Goal: Task Accomplishment & Management: Manage account settings

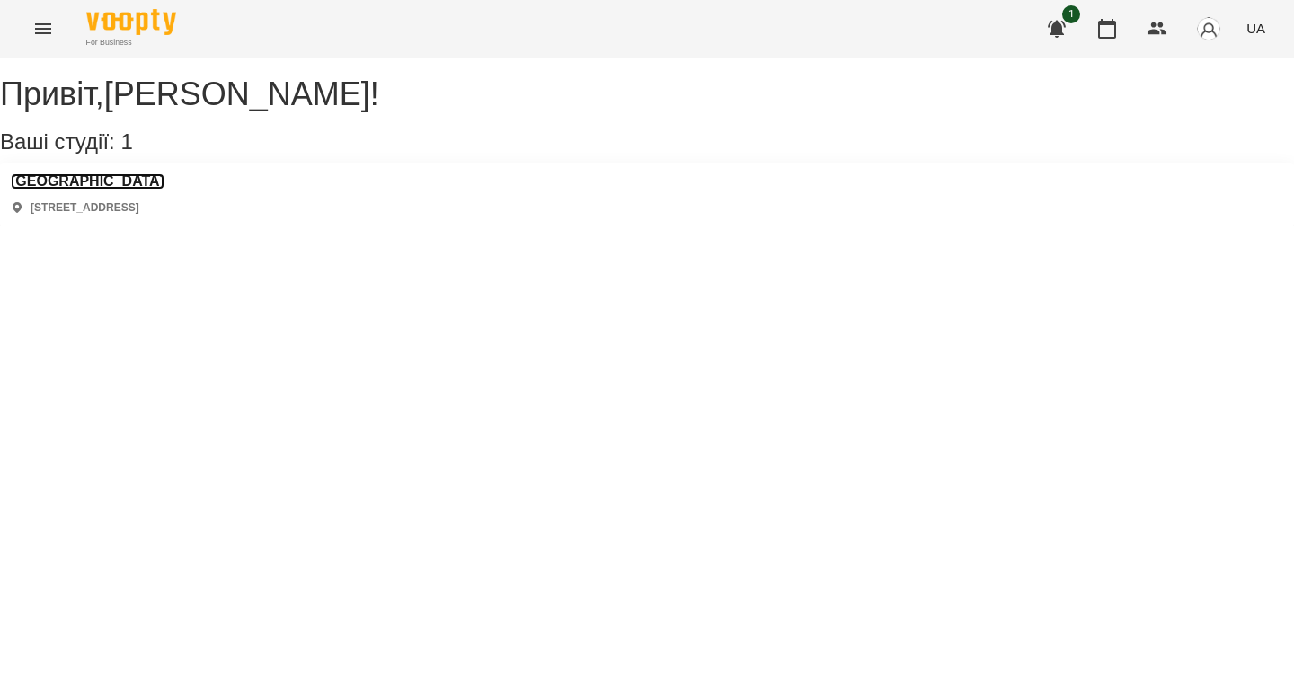
click at [108, 190] on h3 "[GEOGRAPHIC_DATA]" at bounding box center [88, 181] width 154 height 16
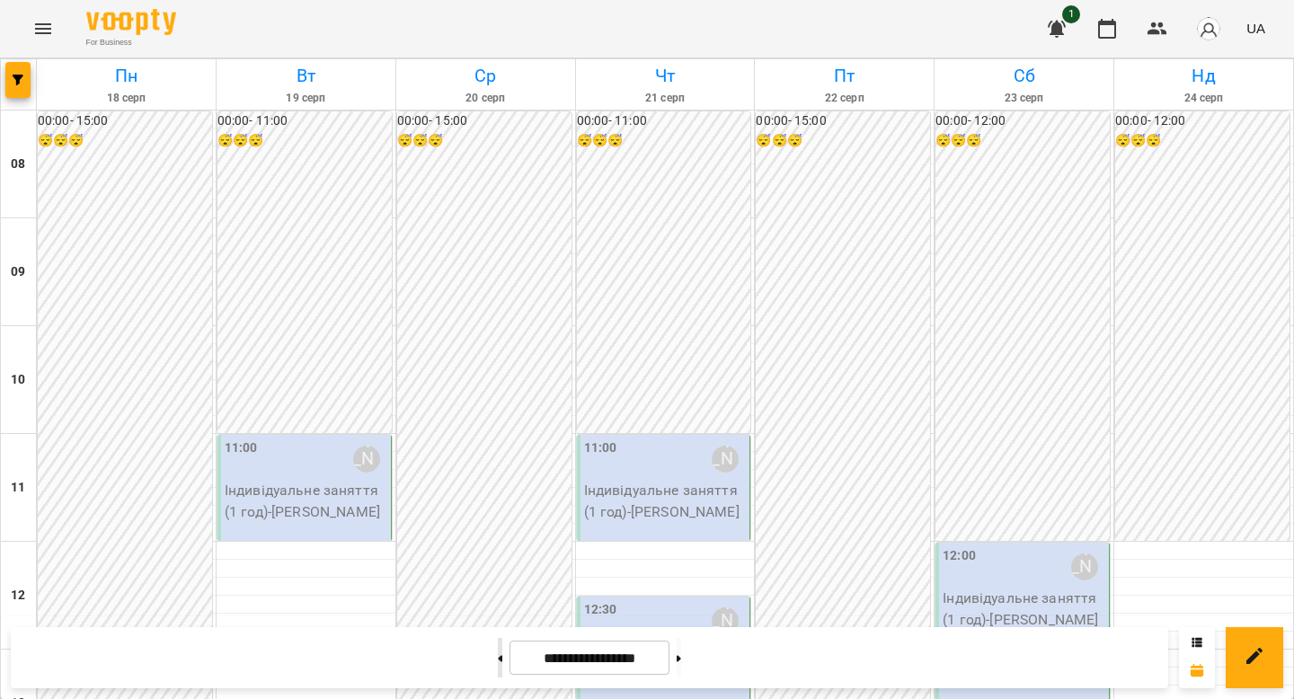
click at [498, 652] on button at bounding box center [500, 658] width 4 height 40
type input "**********"
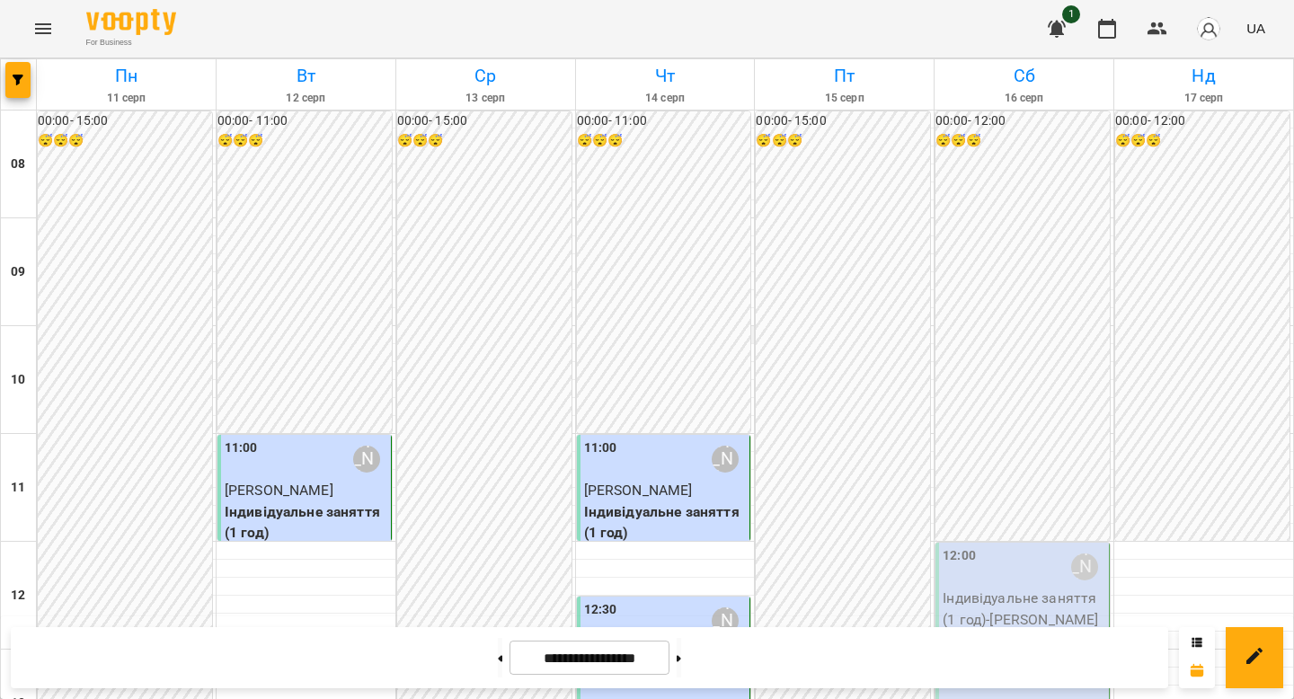
scroll to position [404, 0]
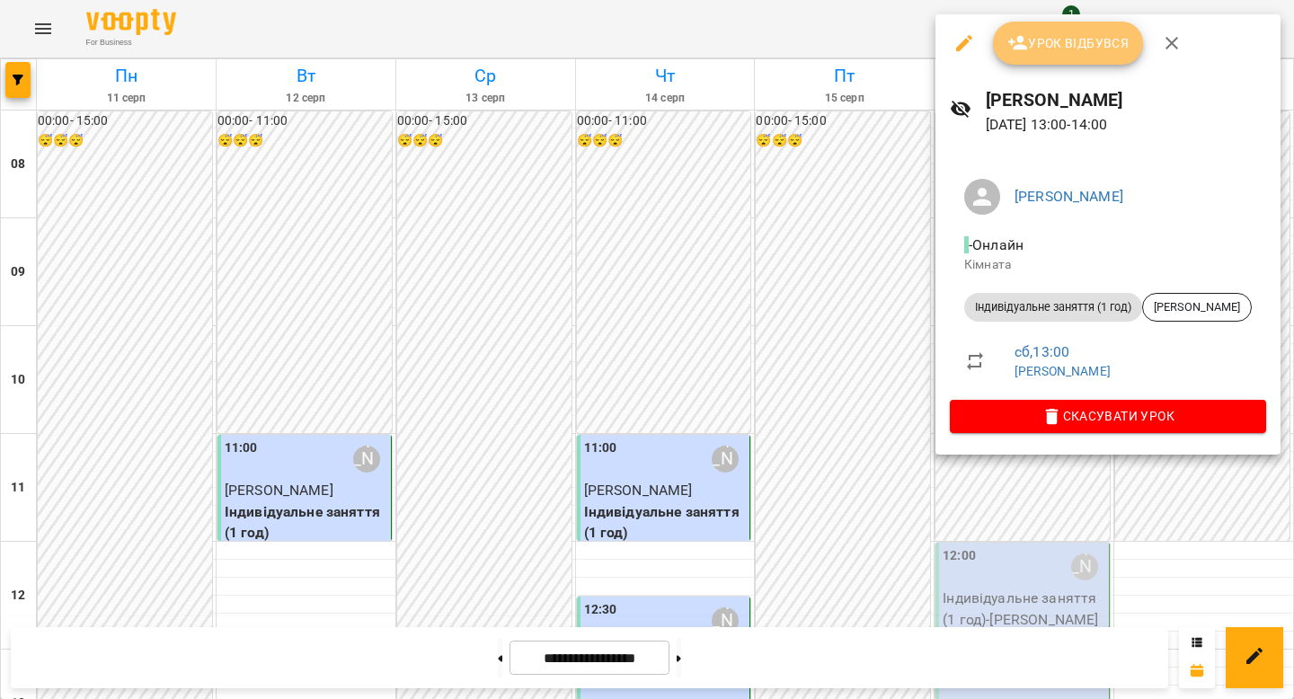
click at [1048, 53] on span "Урок відбувся" at bounding box center [1068, 43] width 122 height 22
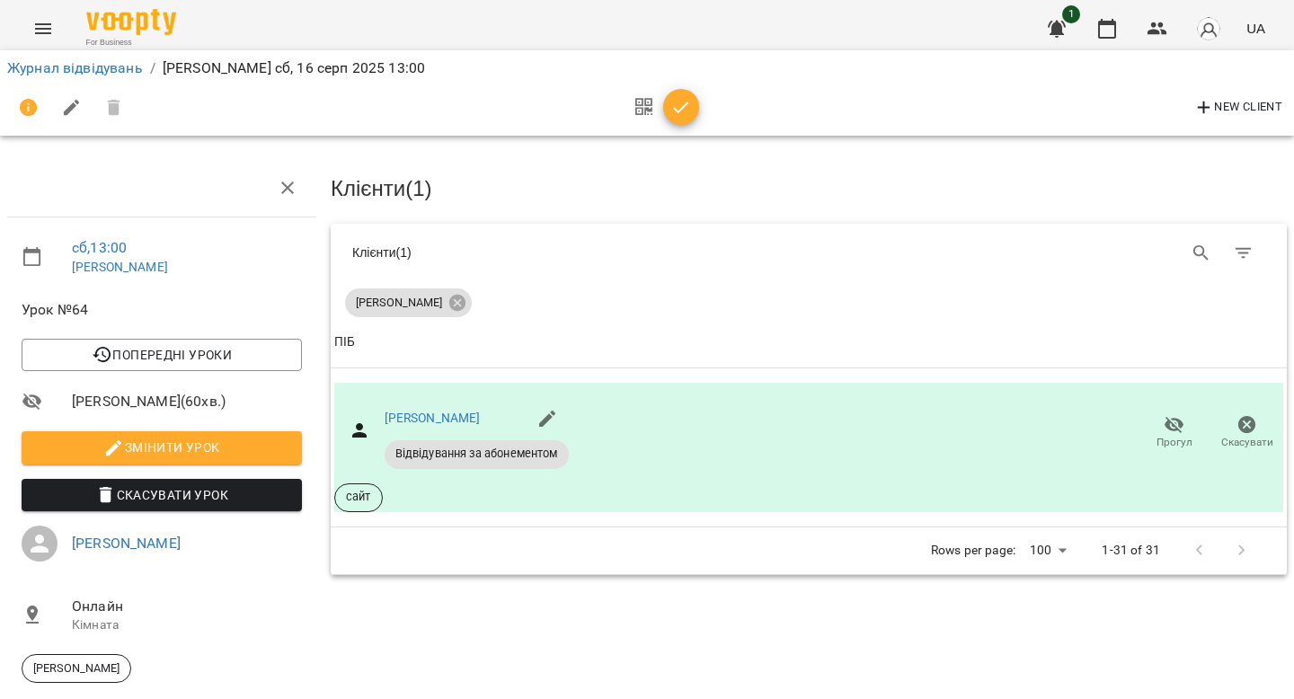
click at [694, 115] on span "button" at bounding box center [681, 108] width 36 height 22
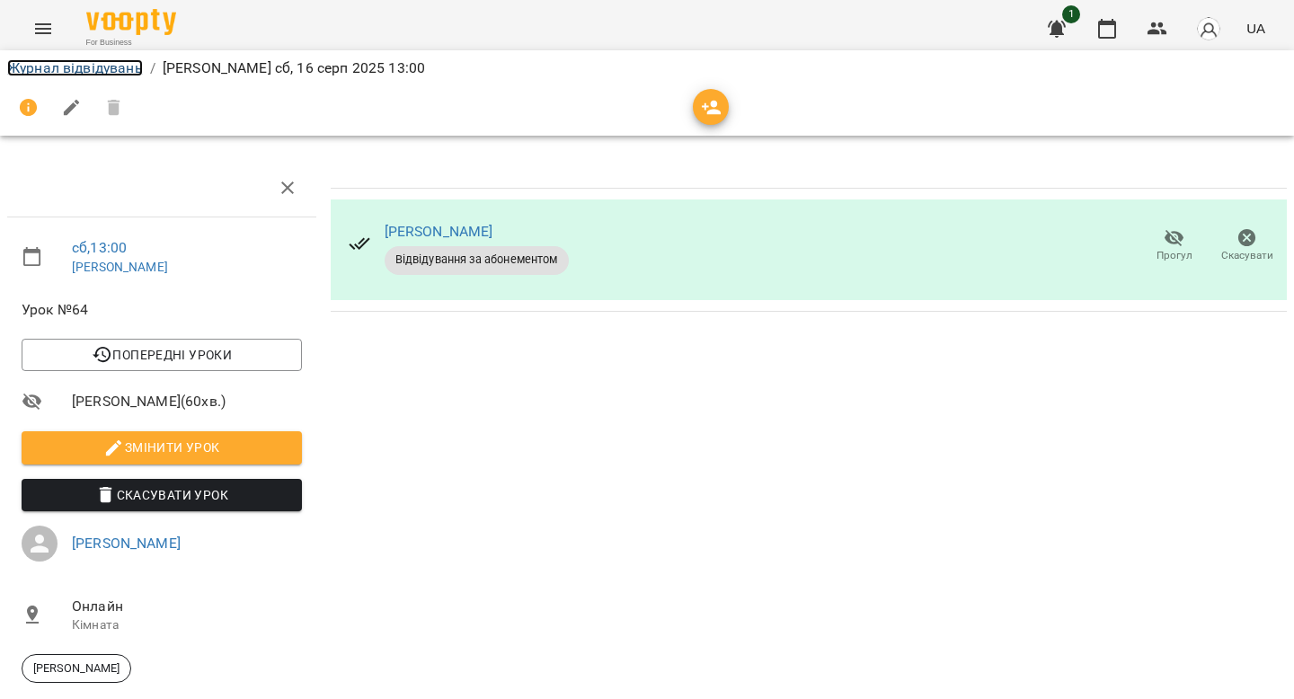
click at [114, 63] on link "Журнал відвідувань" at bounding box center [75, 67] width 136 height 17
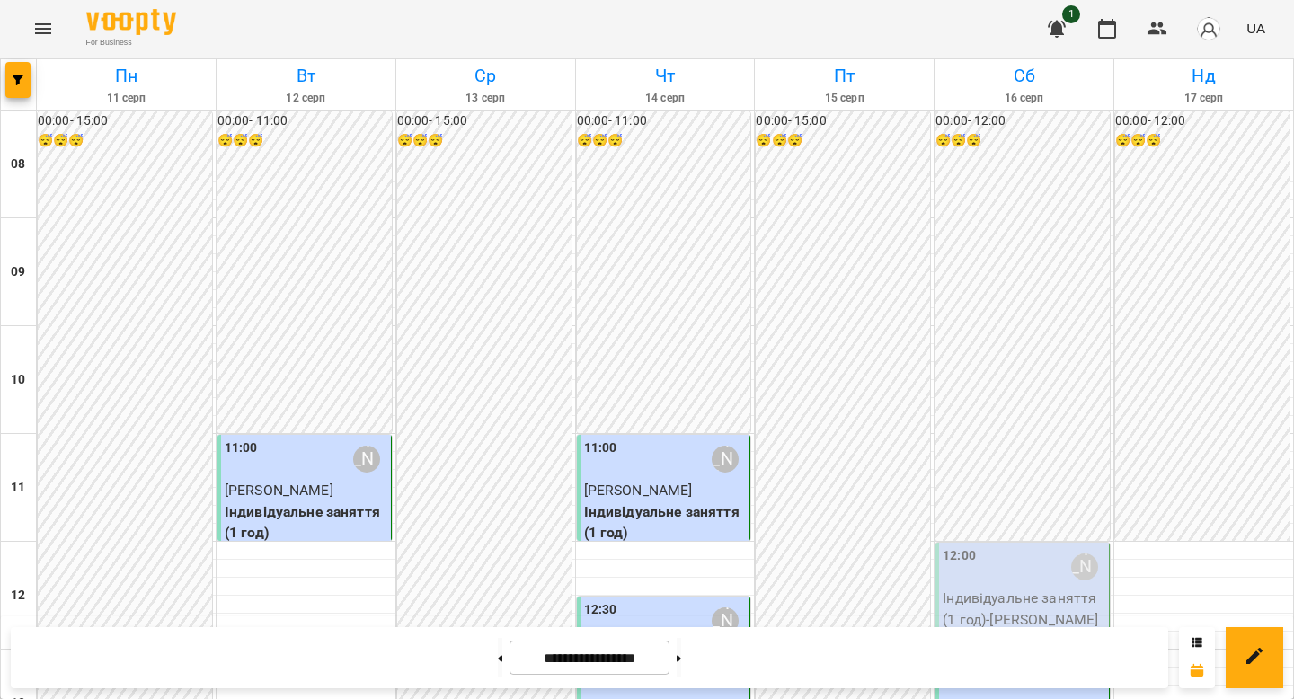
scroll to position [426, 0]
click at [1033, 588] on p "Індивідуальне заняття (1 год) - [PERSON_NAME]" at bounding box center [1024, 609] width 163 height 42
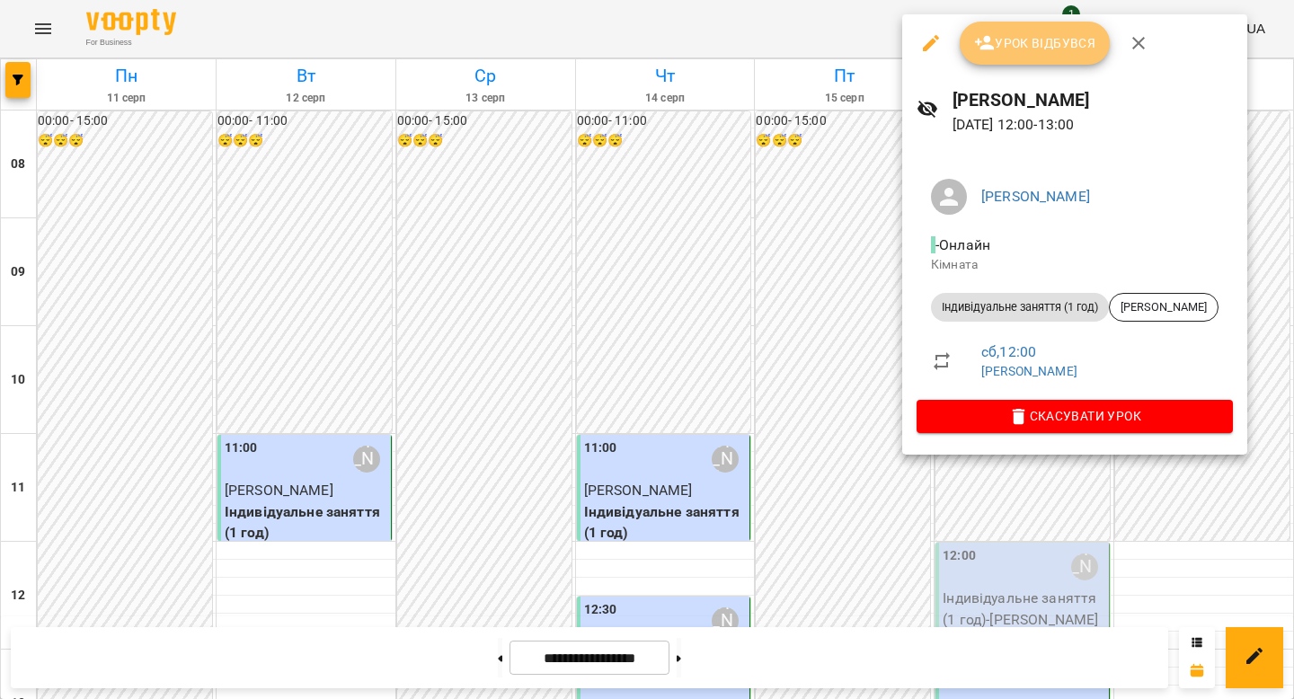
click at [1015, 40] on span "Урок відбувся" at bounding box center [1035, 43] width 122 height 22
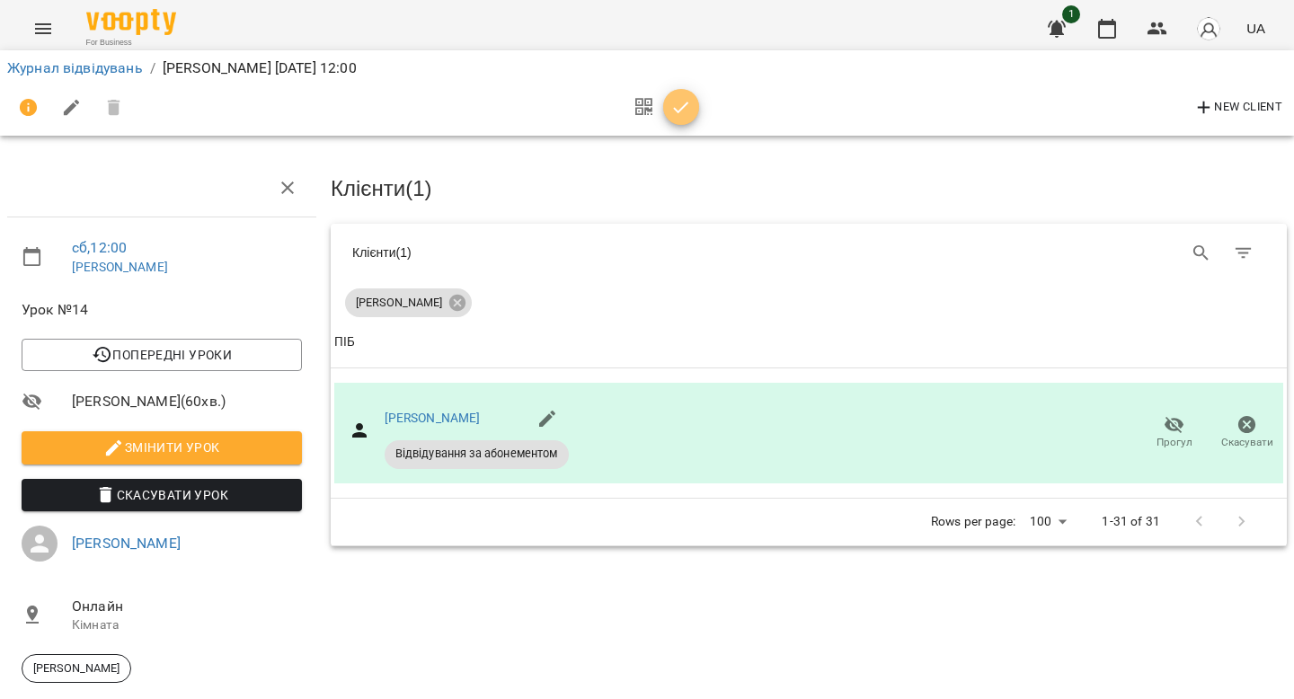
click at [690, 104] on icon "button" at bounding box center [681, 108] width 22 height 22
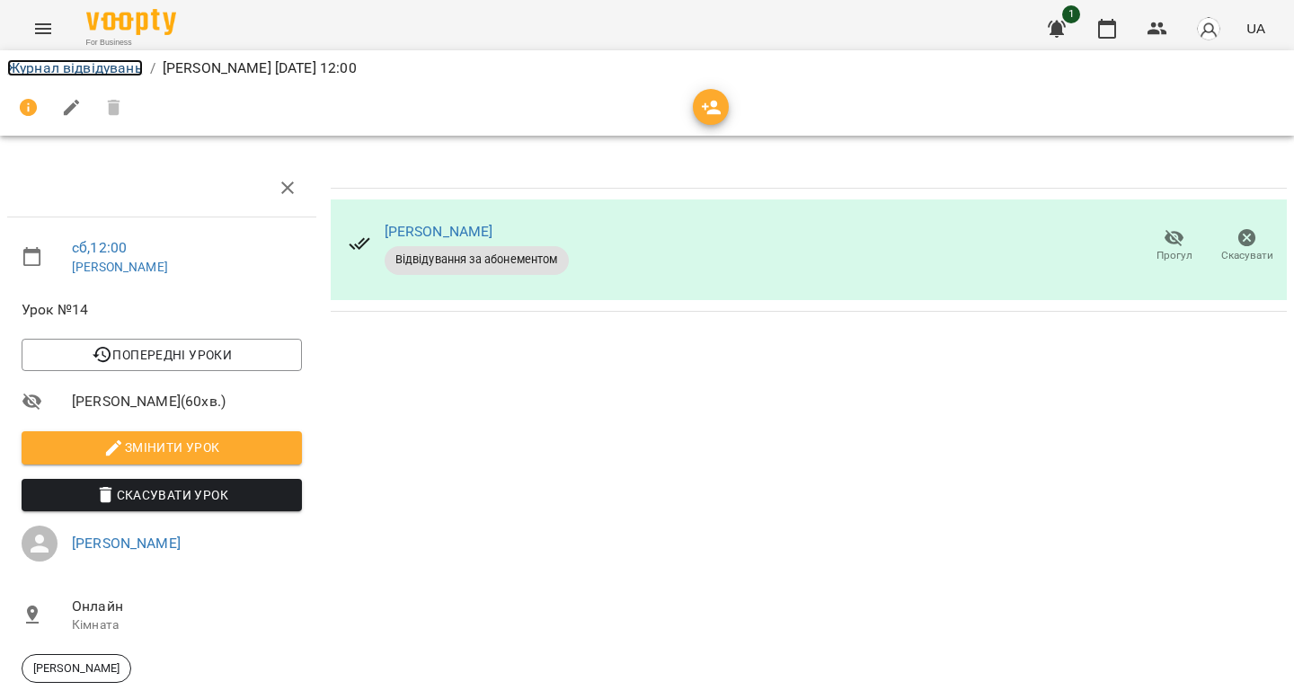
click at [110, 65] on link "Журнал відвідувань" at bounding box center [75, 67] width 136 height 17
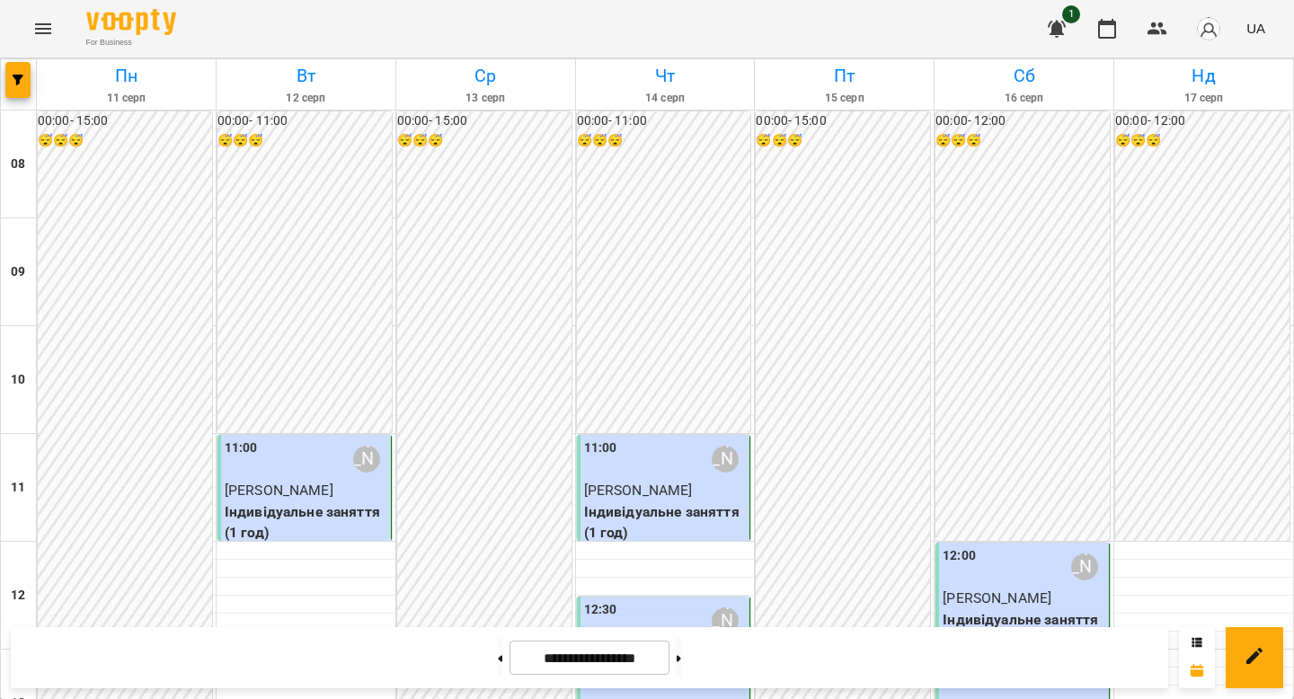
scroll to position [555, 0]
click at [681, 648] on button at bounding box center [679, 658] width 4 height 40
type input "**********"
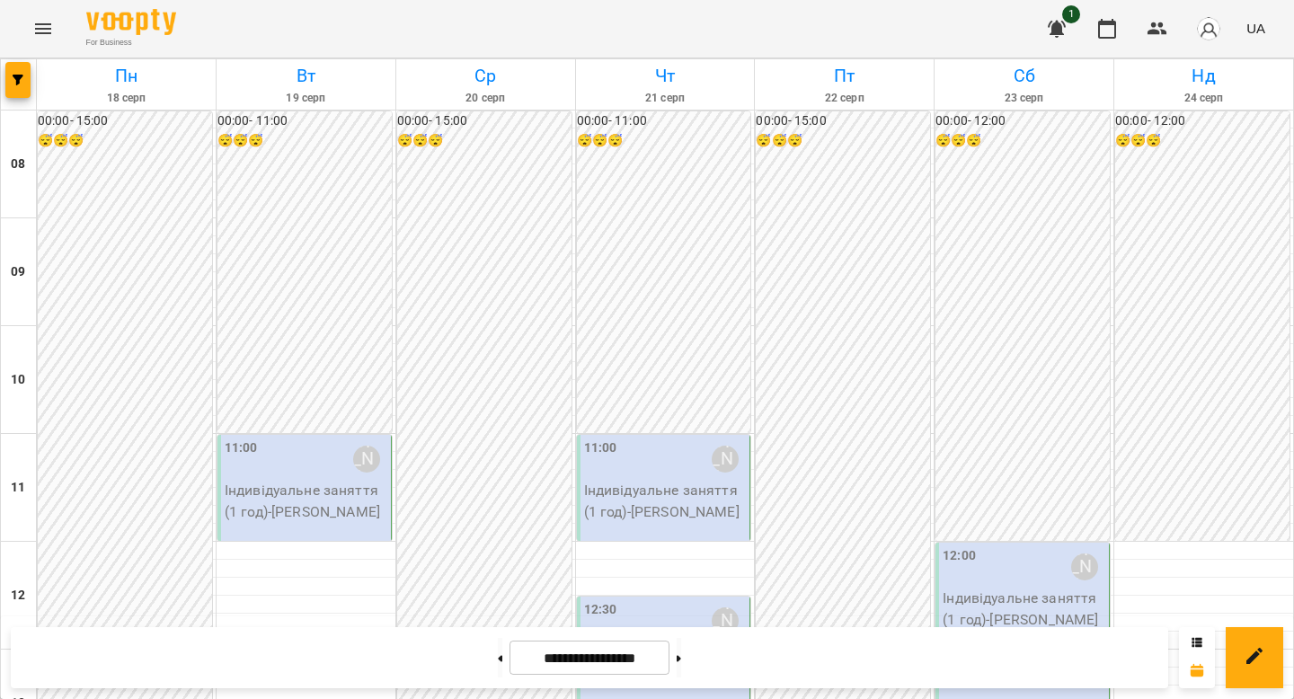
scroll to position [0, 0]
click at [302, 474] on div "11:00 [PERSON_NAME]" at bounding box center [306, 459] width 163 height 41
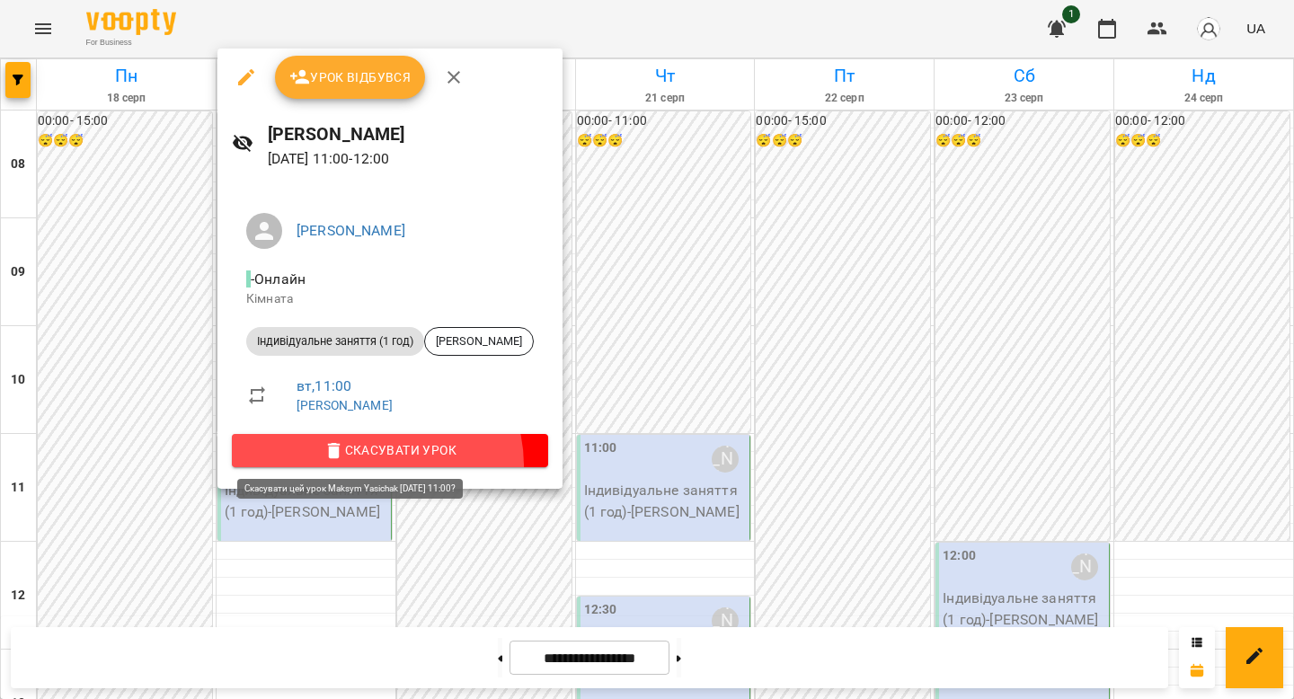
click at [376, 465] on button "Скасувати Урок" at bounding box center [390, 450] width 316 height 32
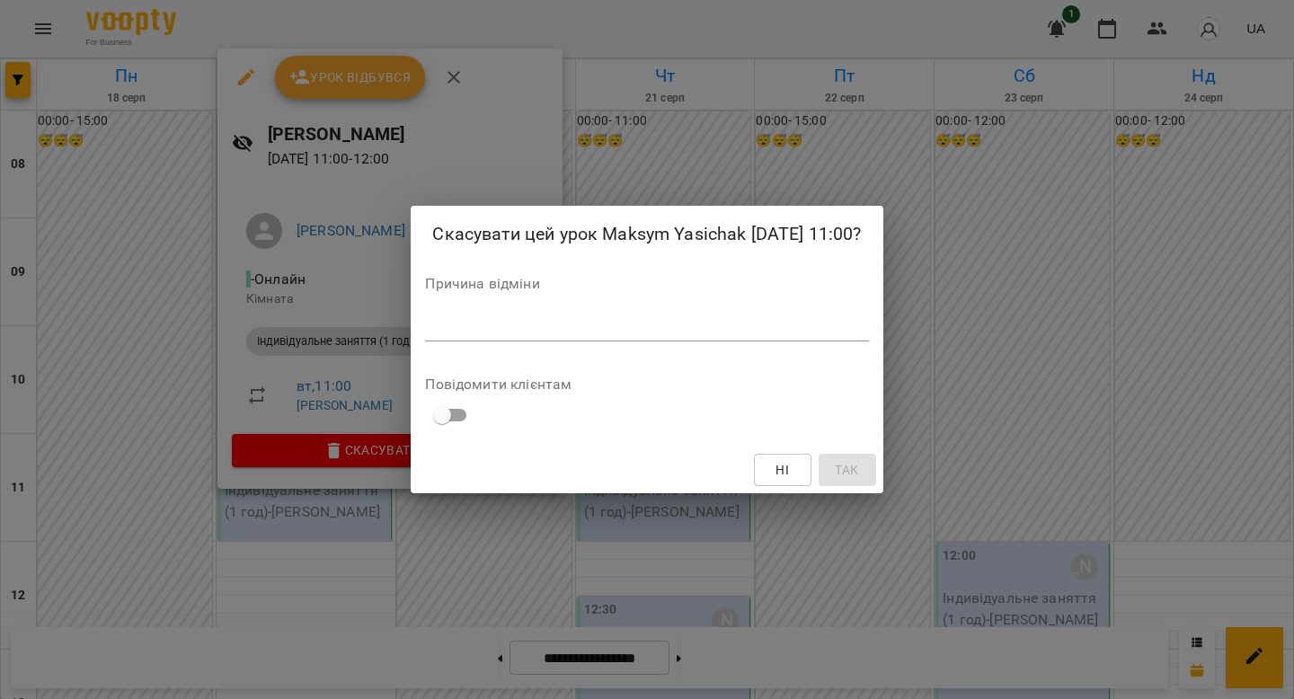
click at [587, 316] on div "*" at bounding box center [646, 327] width 443 height 29
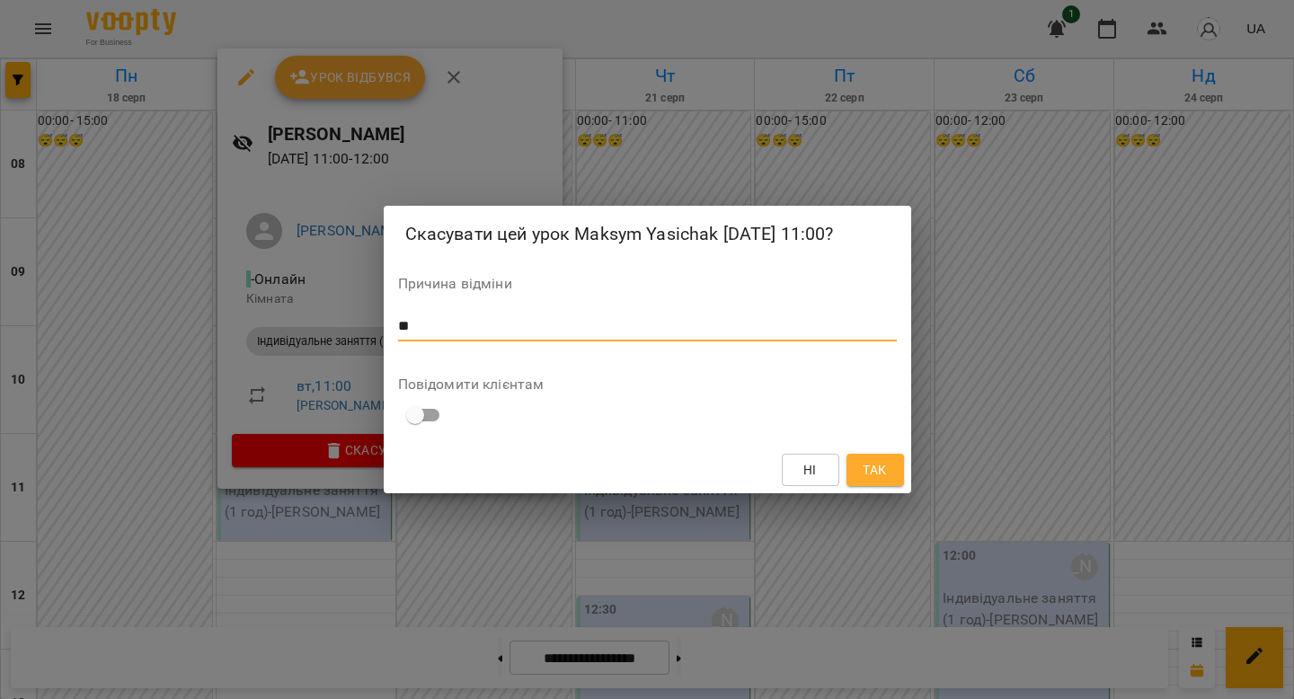
type textarea "**"
click at [865, 465] on span "Так" at bounding box center [874, 470] width 23 height 22
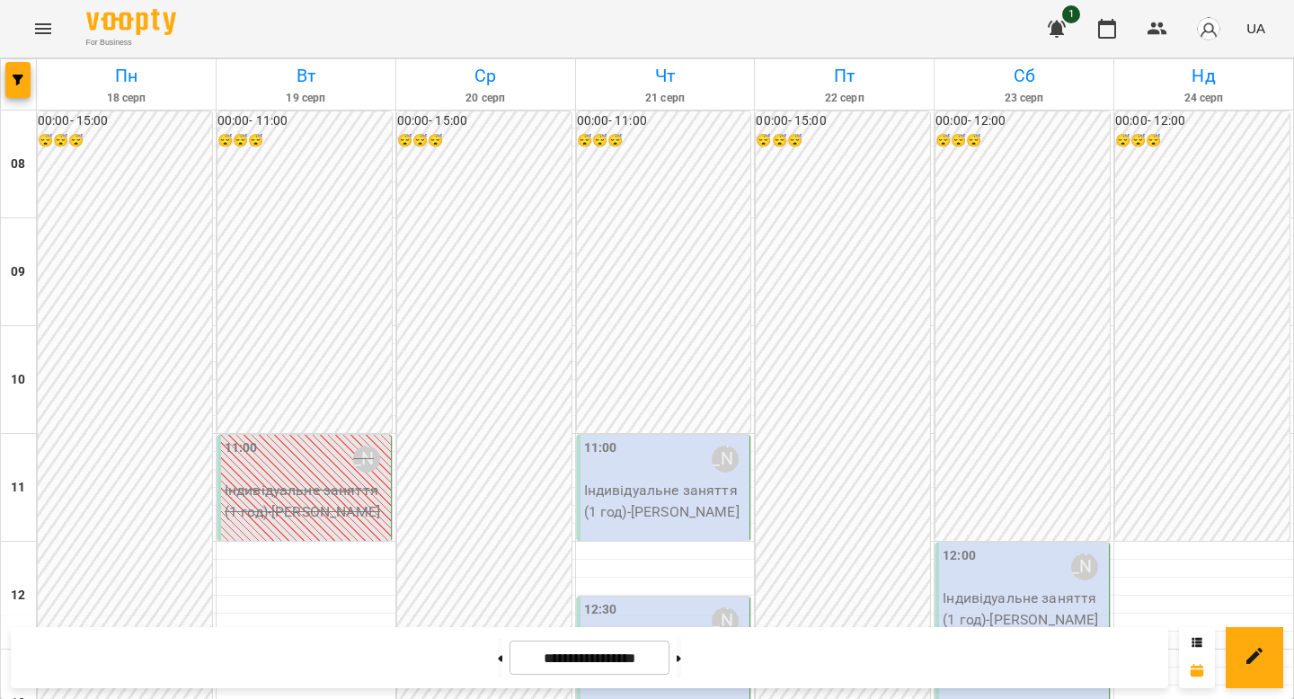
scroll to position [1110, 0]
click at [498, 651] on button at bounding box center [500, 658] width 4 height 40
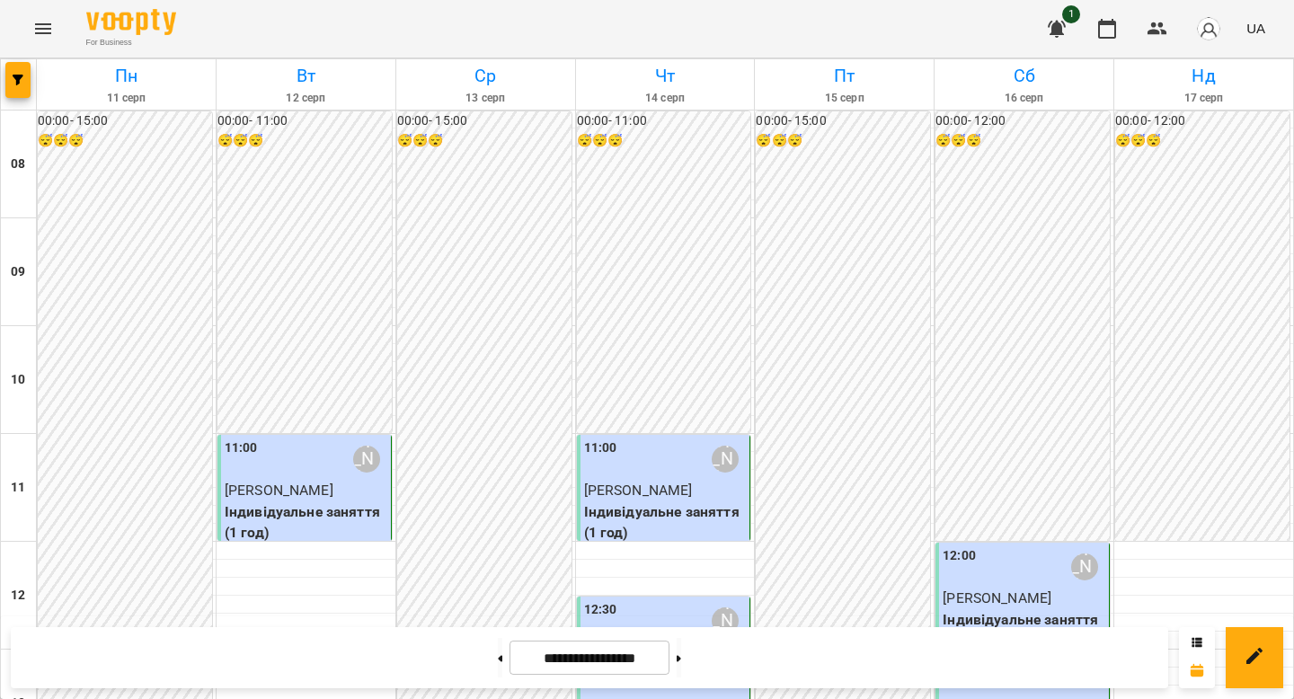
scroll to position [0, 0]
click at [681, 663] on button at bounding box center [679, 658] width 4 height 40
type input "**********"
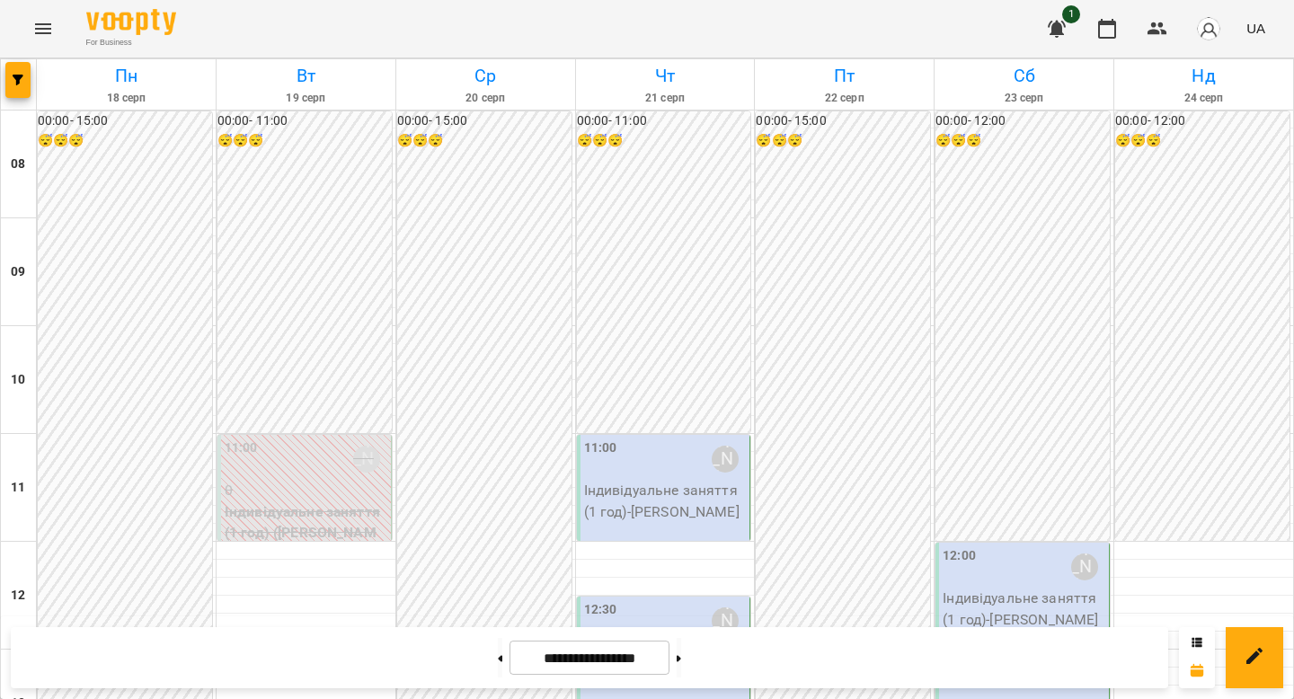
scroll to position [120, 0]
